Goal: Check status: Check status

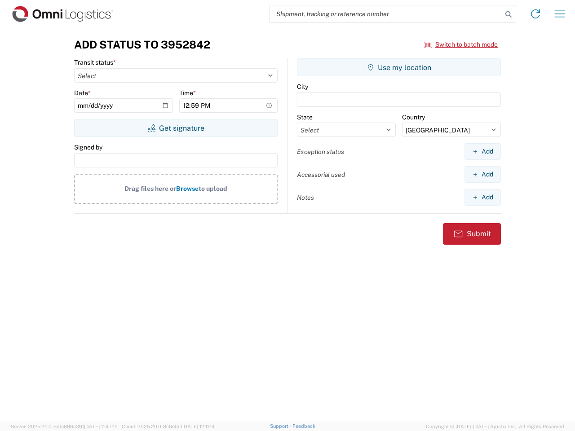
select select "US"
click at [386, 14] on input "search" at bounding box center [386, 13] width 233 height 17
click at [509, 14] on icon at bounding box center [508, 14] width 13 height 13
click at [536, 14] on icon at bounding box center [535, 14] width 14 height 14
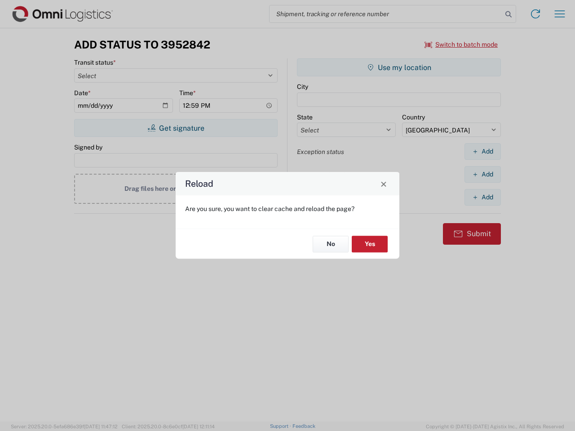
click at [461, 44] on div "Reload Are you sure, you want to clear cache and reload the page? No Yes" at bounding box center [287, 215] width 575 height 431
click at [176, 128] on div "Reload Are you sure, you want to clear cache and reload the page? No Yes" at bounding box center [287, 215] width 575 height 431
click at [399, 67] on div "Reload Are you sure, you want to clear cache and reload the page? No Yes" at bounding box center [287, 215] width 575 height 431
click at [483, 151] on div "Reload Are you sure, you want to clear cache and reload the page? No Yes" at bounding box center [287, 215] width 575 height 431
click at [483, 174] on div "Reload Are you sure, you want to clear cache and reload the page? No Yes" at bounding box center [287, 215] width 575 height 431
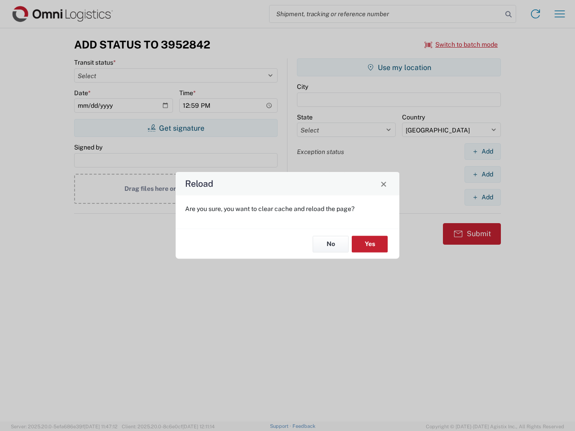
click at [483, 197] on div "Reload Are you sure, you want to clear cache and reload the page? No Yes" at bounding box center [287, 215] width 575 height 431
